Goal: Task Accomplishment & Management: Manage account settings

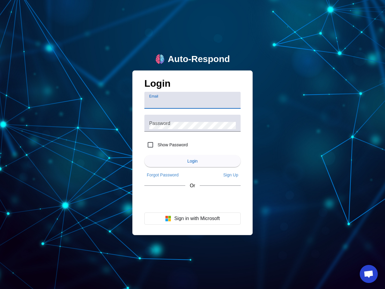
click at [193, 100] on input "Email" at bounding box center [192, 102] width 87 height 7
click at [166, 145] on label "Show Password" at bounding box center [172, 145] width 31 height 6
click at [157, 145] on input "Show Password" at bounding box center [151, 145] width 12 height 12
click at [151, 145] on input "Show Password" at bounding box center [151, 145] width 12 height 12
checkbox input "false"
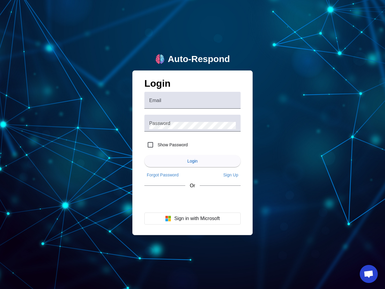
click at [193, 161] on span "Login" at bounding box center [193, 161] width 10 height 5
click at [163, 175] on app-main-login "Auto-Respond Login Email Password Show Password Login Forgot Password Sign Up O…" at bounding box center [192, 144] width 385 height 289
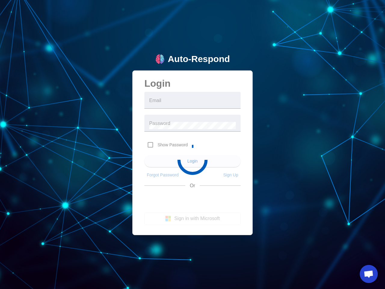
click at [231, 175] on app-main-login "Auto-Respond Login Email Password Show Password Login Forgot Password Sign Up O…" at bounding box center [192, 144] width 385 height 289
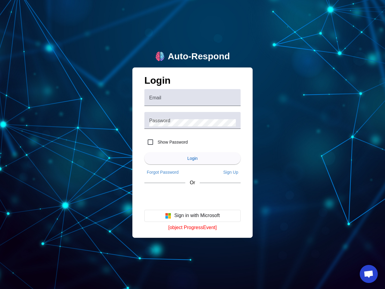
click at [193, 219] on button "Sign in with Microsoft" at bounding box center [193, 216] width 96 height 12
click at [369, 274] on span "Open chat" at bounding box center [369, 274] width 10 height 8
